Goal: Ask a question: Seek information or help from site administrators or community

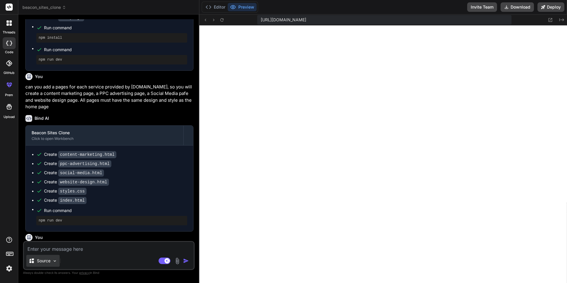
scroll to position [93, 0]
click at [56, 262] on img at bounding box center [54, 260] width 5 height 5
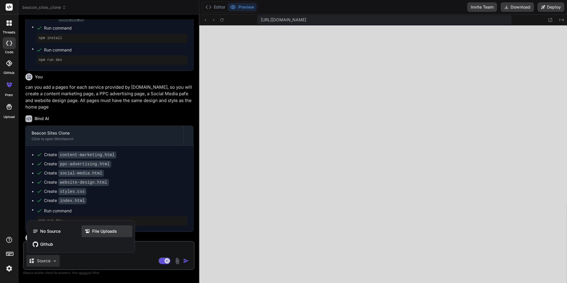
click at [99, 232] on span "File Uploads" at bounding box center [104, 231] width 25 height 6
type textarea "x"
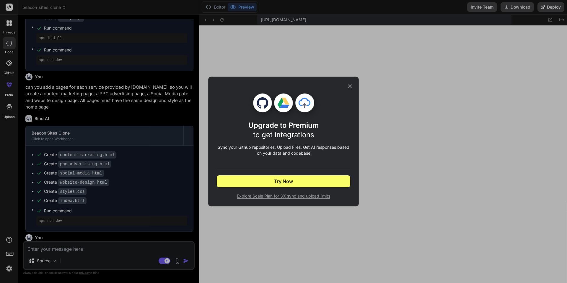
click at [353, 82] on div "Upgrade to Premium to get integrations Sync your Github repositories, Upload Fi…" at bounding box center [283, 142] width 151 height 130
click at [350, 86] on icon at bounding box center [350, 87] width 4 height 4
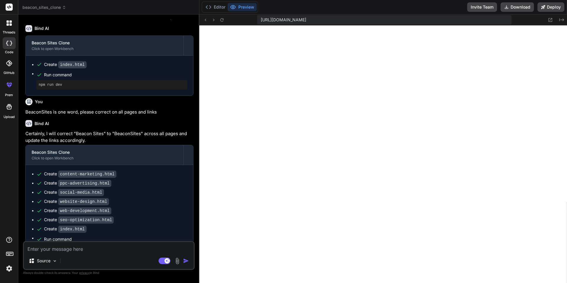
scroll to position [465, 0]
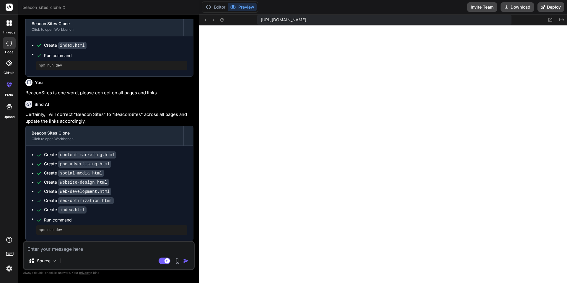
click at [89, 249] on textarea at bounding box center [109, 247] width 170 height 11
type textarea "h"
type textarea "x"
type textarea "ho"
type textarea "x"
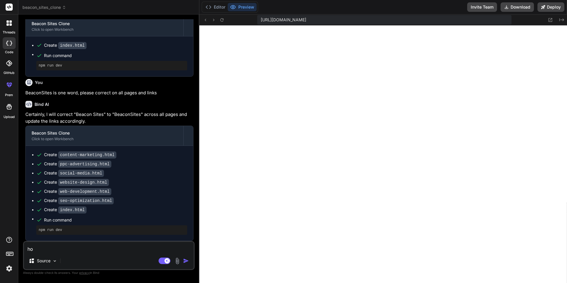
type textarea "how"
type textarea "x"
type textarea "how"
type textarea "x"
type textarea "how c"
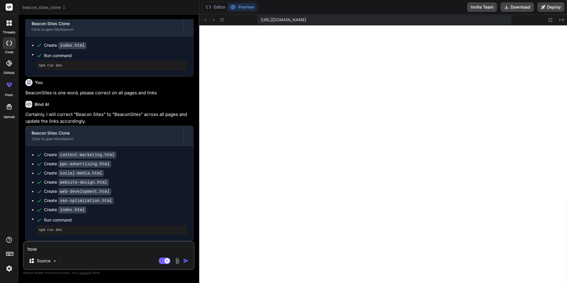
type textarea "x"
type textarea "how ca"
type textarea "x"
type textarea "how can"
type textarea "x"
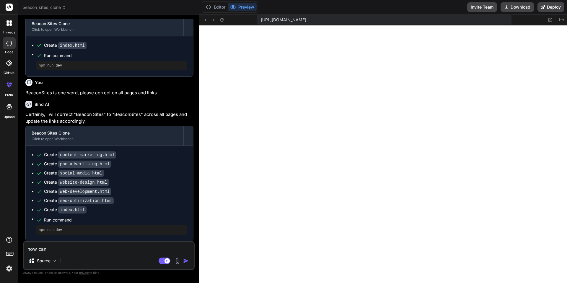
type textarea "how can"
type textarea "x"
type textarea "how can I"
type textarea "x"
type textarea "how can I"
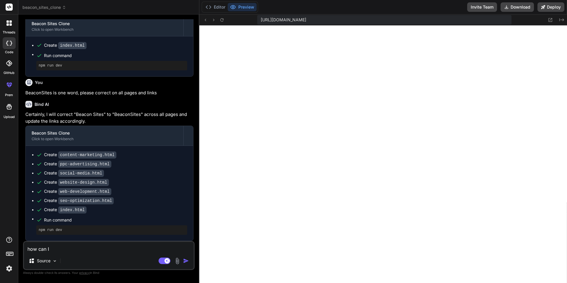
type textarea "x"
type textarea "how can I m"
type textarea "x"
type textarea "how can I ma"
type textarea "x"
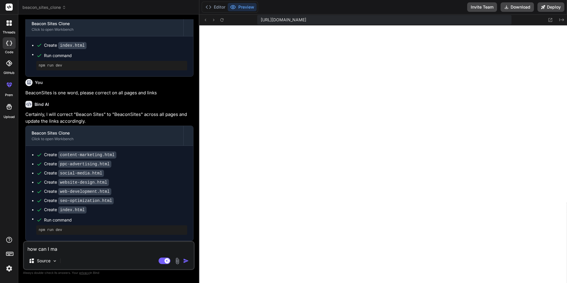
type textarea "how can I mak"
type textarea "x"
type textarea "how can I make"
type textarea "x"
type textarea "how can I make"
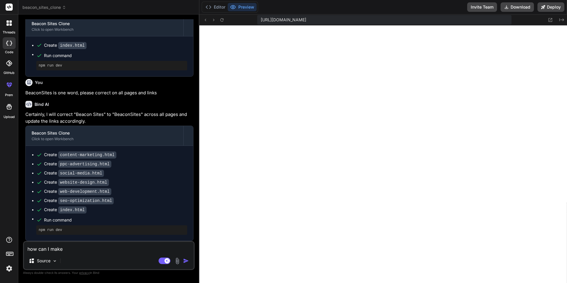
type textarea "x"
type textarea "how can I make t"
type textarea "x"
type textarea "how can I make th"
type textarea "x"
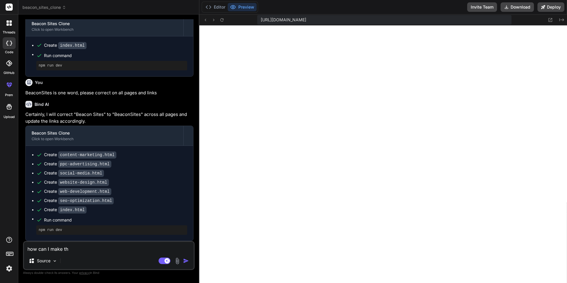
type textarea "how can I make the"
type textarea "x"
type textarea "how can I make the"
type textarea "x"
type textarea "how can I make the d"
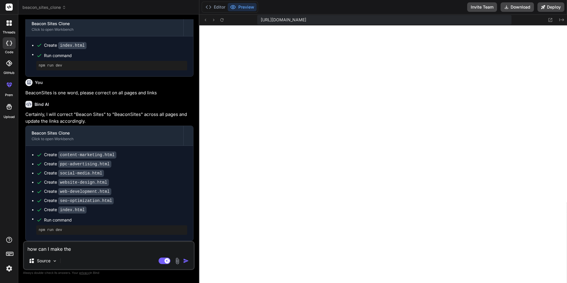
type textarea "x"
type textarea "how can I make the de"
type textarea "x"
type textarea "how can I make the des"
type textarea "x"
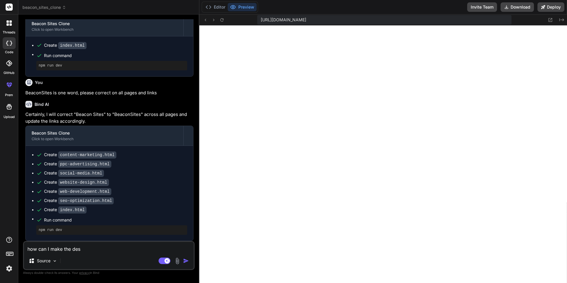
type textarea "how can I make the desi"
type textarea "x"
type textarea "how can I make the desig"
type textarea "x"
type textarea "how can I make the design"
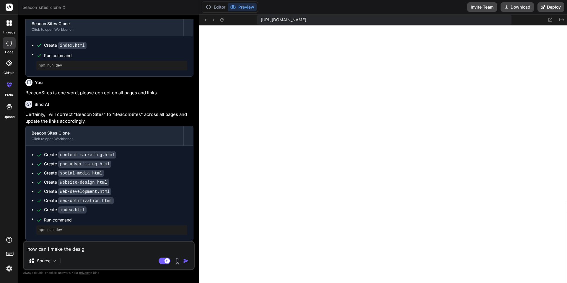
type textarea "x"
type textarea "how can I make the design"
type textarea "x"
type textarea "how can I make the design m"
type textarea "x"
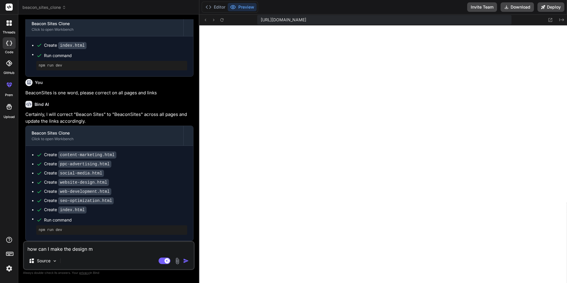
type textarea "how can I make the design mo"
type textarea "x"
type textarea "how can I make the design mor"
type textarea "x"
type textarea "how can I make the design more"
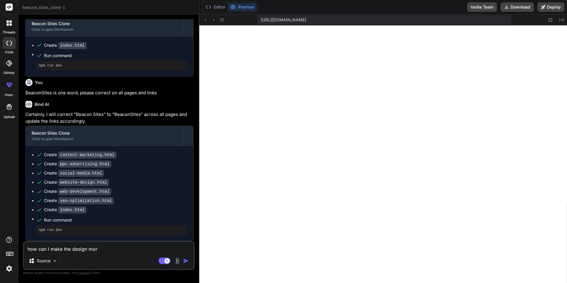
type textarea "x"
type textarea "how can I make the design more"
type textarea "x"
type textarea "how can I make the design more i"
type textarea "x"
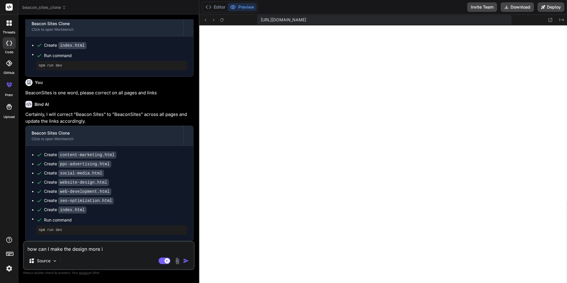
type textarea "how can I make the design more in"
type textarea "x"
type textarea "how can I make the design more int"
type textarea "x"
type textarea "how can I make the design more in"
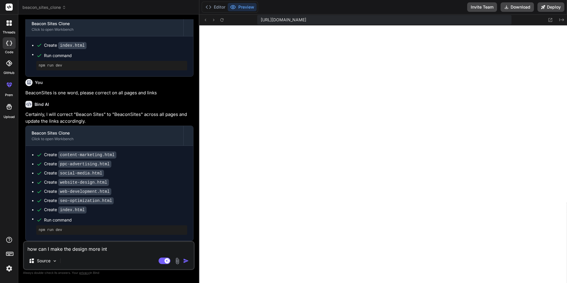
type textarea "x"
type textarea "how can I make the design more i"
type textarea "x"
type textarea "how can I make the design more"
type textarea "x"
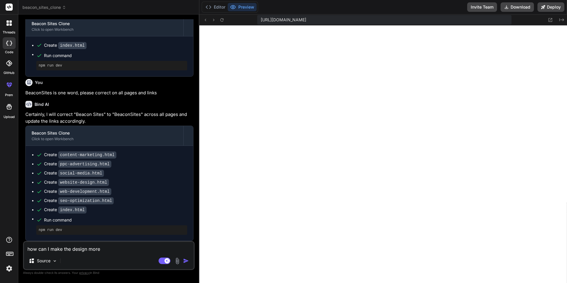
type textarea "how can I make the design more m"
type textarea "x"
type textarea "how can I make the design more mo"
type textarea "x"
type textarea "how can I make the design more mod"
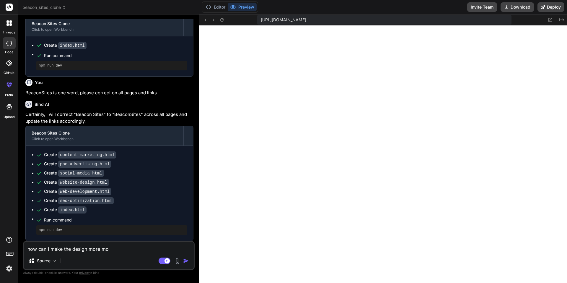
type textarea "x"
type textarea "how can I make the design more mode"
type textarea "x"
type textarea "how can I make the design more moder"
type textarea "x"
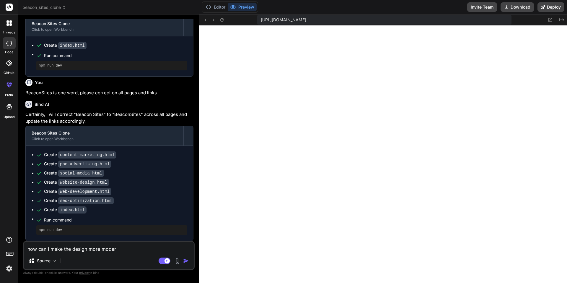
type textarea "how can I make the design more modern"
type textarea "x"
type textarea "how can I make the design more modern?"
type textarea "x"
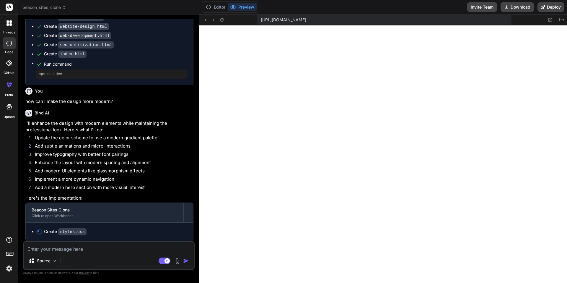
scroll to position [621, 0]
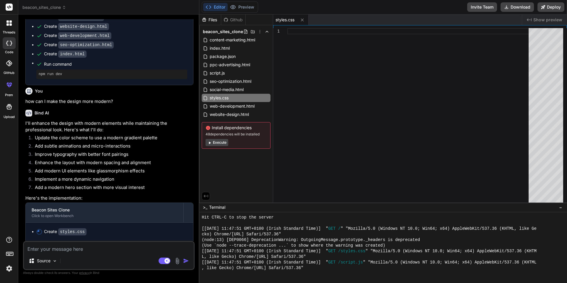
type textarea "x"
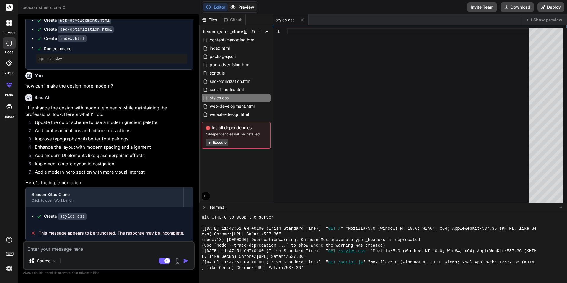
click at [249, 9] on button "Preview" at bounding box center [242, 7] width 29 height 8
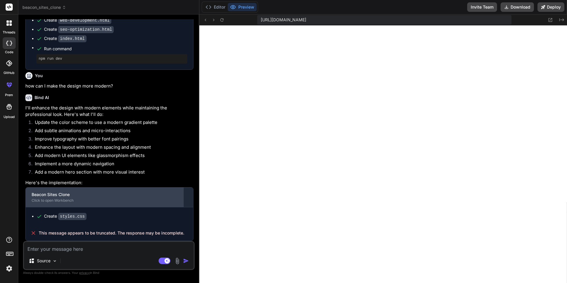
click at [84, 194] on div "Beacon Sites Clone" at bounding box center [105, 194] width 146 height 6
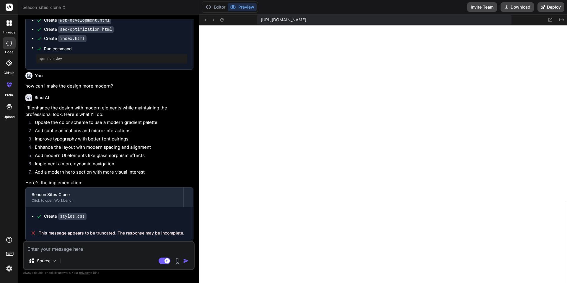
click at [62, 251] on textarea at bounding box center [109, 247] width 170 height 11
type textarea "c"
type textarea "x"
type textarea "co"
type textarea "x"
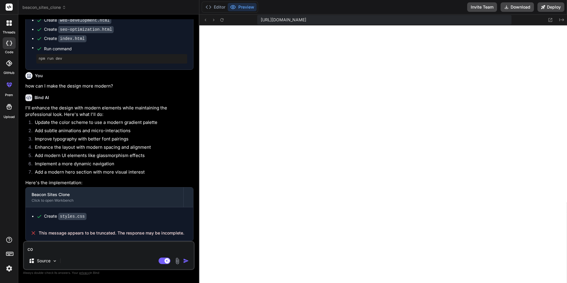
type textarea "con"
type textarea "x"
type textarea "cont"
type textarea "x"
type textarea "conti"
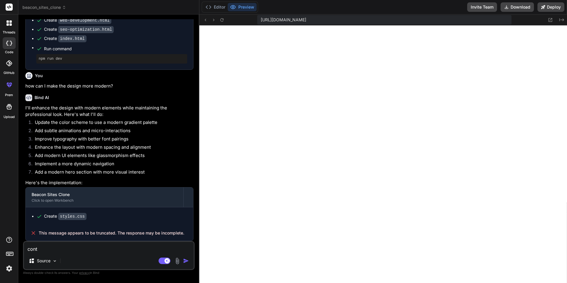
type textarea "x"
type textarea "contin"
type textarea "x"
type textarea "continu"
type textarea "x"
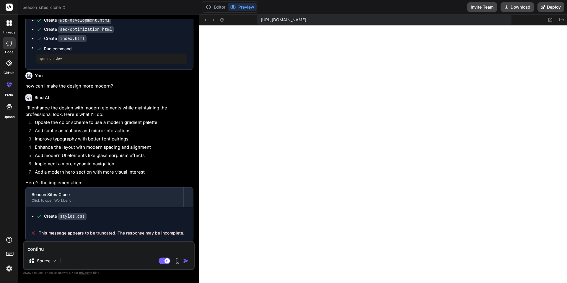
type textarea "continue"
type textarea "x"
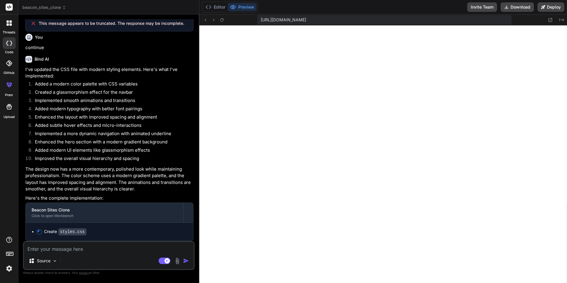
scroll to position [861, 0]
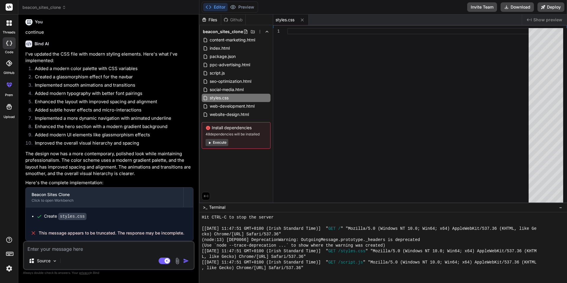
click at [8, 270] on img at bounding box center [9, 268] width 10 height 10
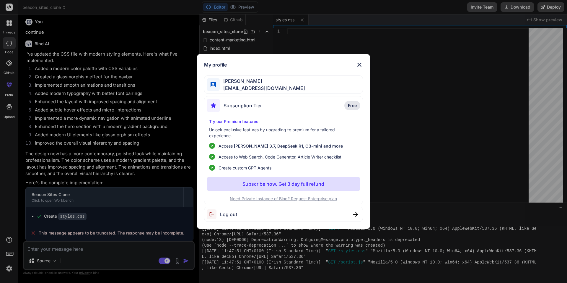
click at [285, 183] on p "Subscribe now. Get 3 day full refund" at bounding box center [284, 183] width 82 height 7
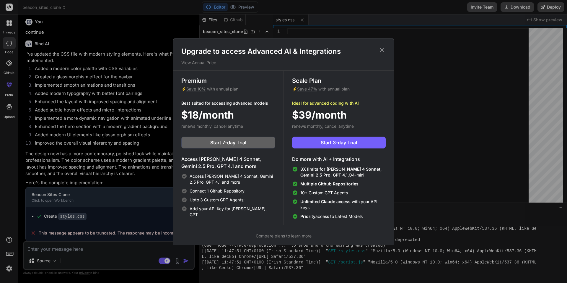
click at [382, 49] on icon at bounding box center [382, 50] width 7 height 7
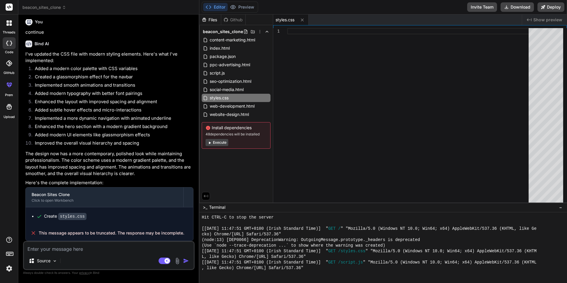
type textarea "x"
